Goal: Book appointment/travel/reservation

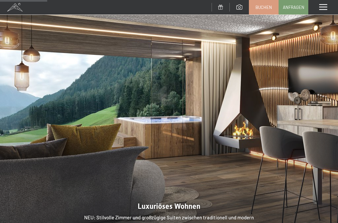
click at [261, 9] on span "Buchen" at bounding box center [263, 7] width 17 height 6
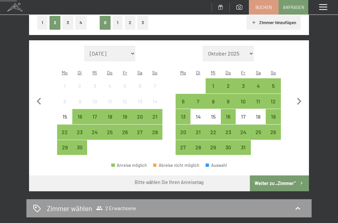
scroll to position [119, 0]
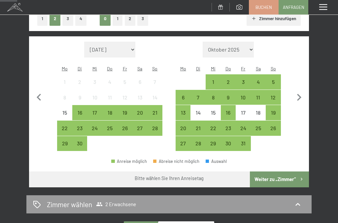
click at [138, 110] on div "20" at bounding box center [140, 117] width 14 height 14
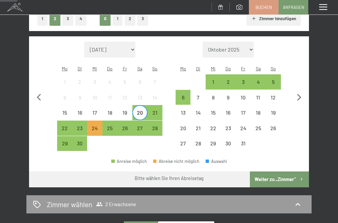
click at [94, 125] on div "24" at bounding box center [95, 132] width 14 height 14
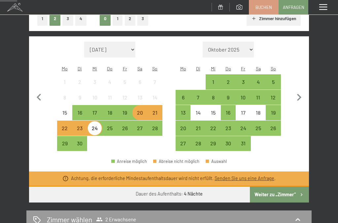
click at [98, 125] on div "24" at bounding box center [95, 132] width 14 height 14
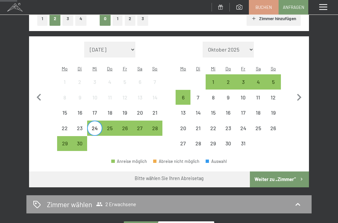
click at [137, 110] on div "20" at bounding box center [140, 117] width 14 height 14
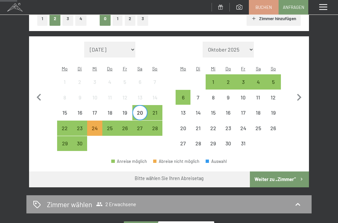
click at [110, 125] on div "25" at bounding box center [110, 132] width 14 height 14
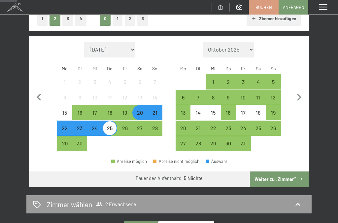
click at [263, 171] on button "Weiter zu „Zimmer“" at bounding box center [279, 179] width 59 height 16
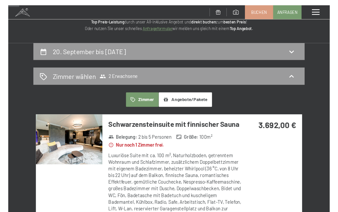
scroll to position [0, 0]
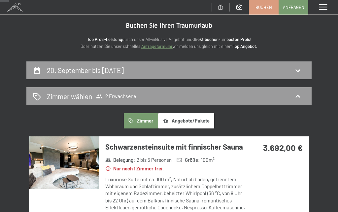
click at [36, 71] on icon at bounding box center [37, 71] width 8 height 8
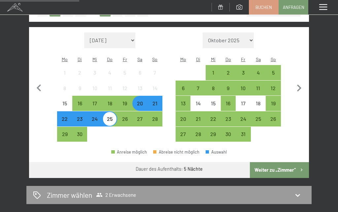
scroll to position [129, 0]
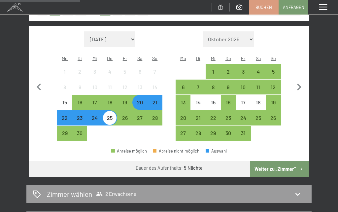
click at [122, 100] on div "19" at bounding box center [125, 107] width 14 height 14
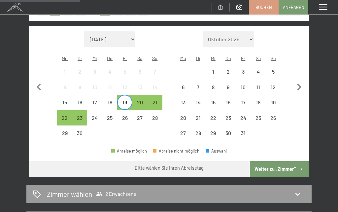
click at [261, 161] on button "Weiter zu „Zimmer“" at bounding box center [279, 169] width 59 height 16
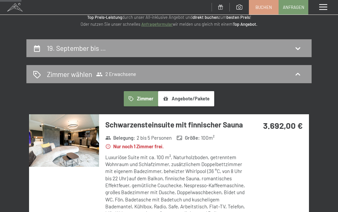
scroll to position [0, 0]
